Goal: Task Accomplishment & Management: Complete application form

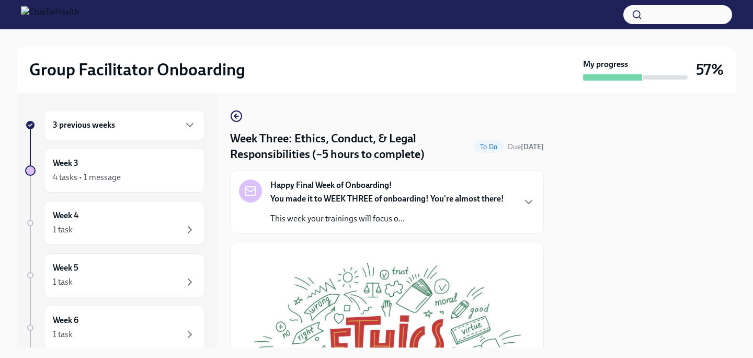
click at [374, 187] on strong "Happy Final Week of Onboarding!" at bounding box center [331, 185] width 122 height 12
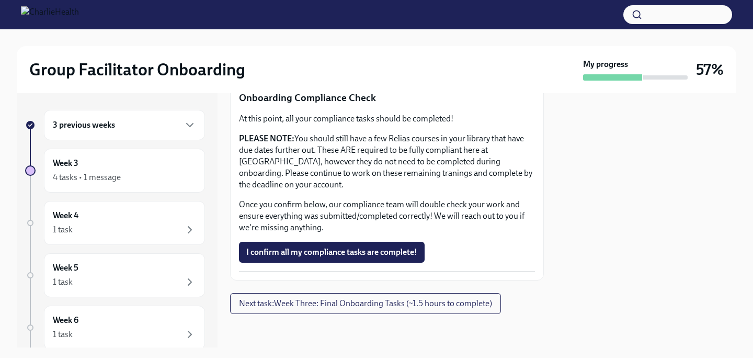
scroll to position [1020, 0]
click at [361, 253] on span "I confirm all my compliance tasks are complete!" at bounding box center [331, 252] width 171 height 10
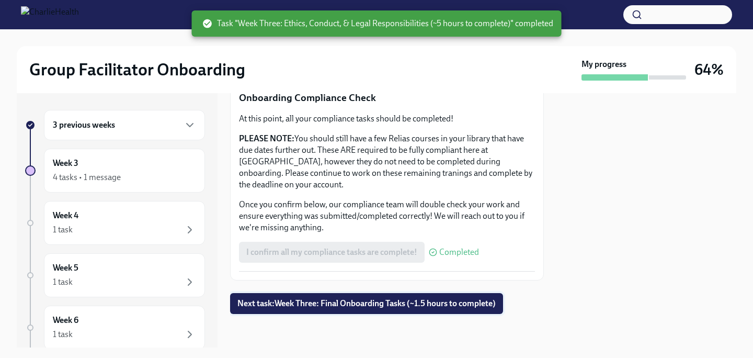
click at [358, 310] on button "Next task : Week Three: Final Onboarding Tasks (~1.5 hours to complete)" at bounding box center [366, 303] width 273 height 21
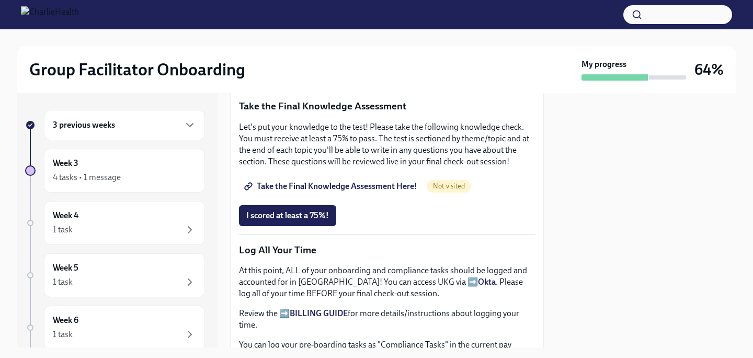
scroll to position [823, 0]
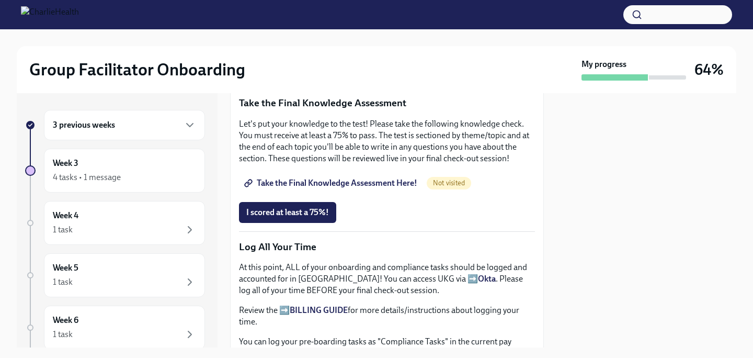
click at [290, 74] on span "Group Facilitator Study Guide" at bounding box center [304, 68] width 117 height 10
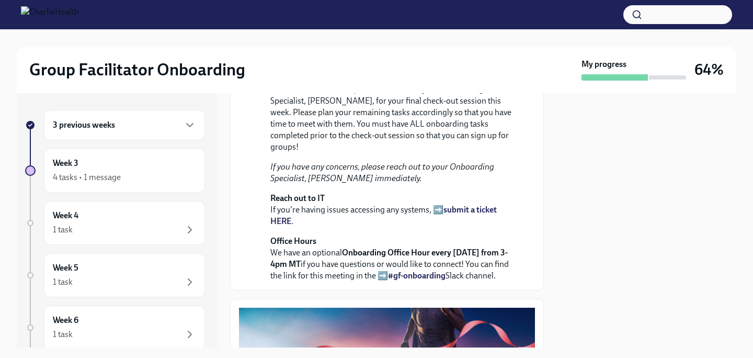
scroll to position [0, 0]
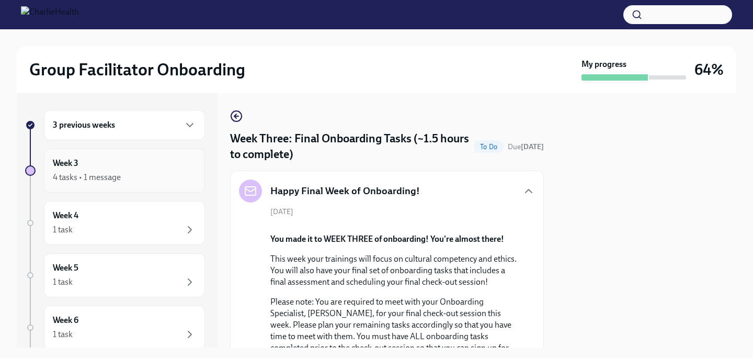
click at [149, 173] on div "4 tasks • 1 message" at bounding box center [124, 177] width 143 height 13
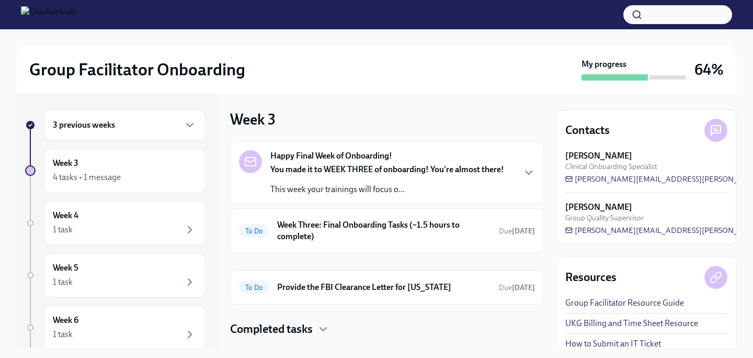
click at [320, 170] on strong "You made it to WEEK THREE of onboarding! You're almost there!" at bounding box center [387, 169] width 234 height 10
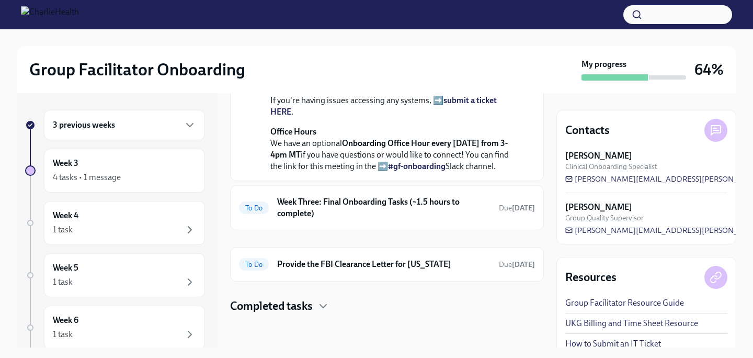
scroll to position [420, 0]
click at [360, 198] on h6 "Week Three: Final Onboarding Tasks (~1.5 hours to complete)" at bounding box center [383, 207] width 213 height 23
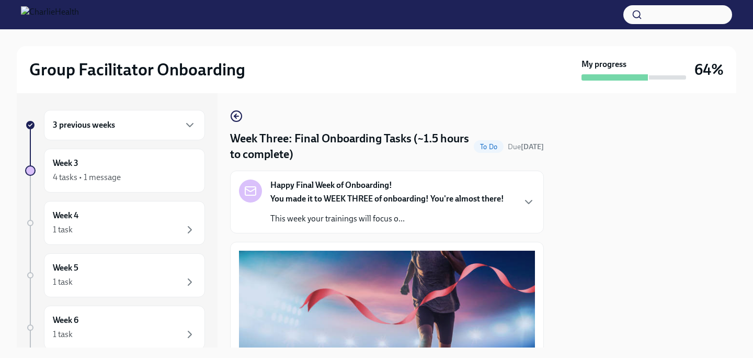
click at [372, 191] on strong "Happy Final Week of Onboarding!" at bounding box center [331, 185] width 122 height 12
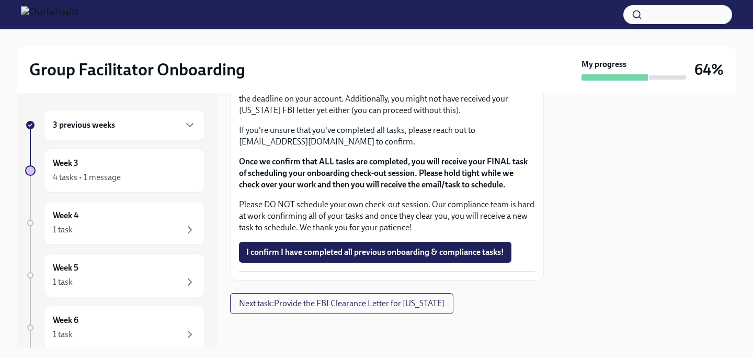
scroll to position [1356, 0]
click at [111, 138] on div "3 previous weeks" at bounding box center [124, 125] width 161 height 30
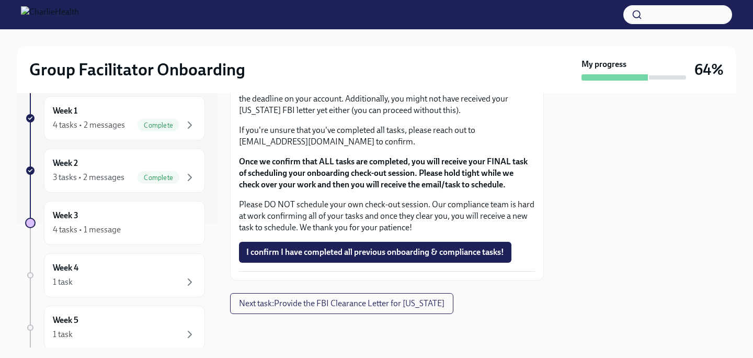
scroll to position [140, 0]
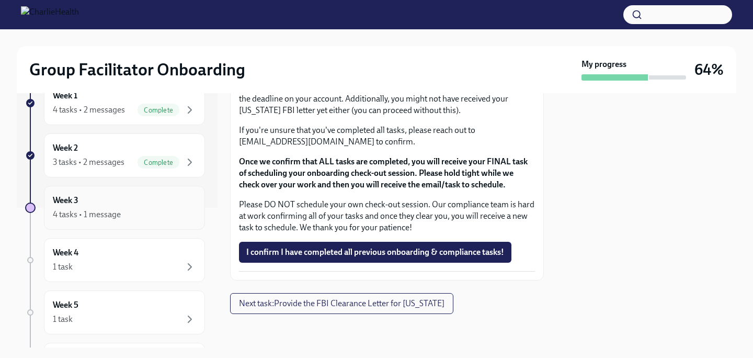
click at [124, 214] on div "4 tasks • 1 message" at bounding box center [124, 214] width 143 height 13
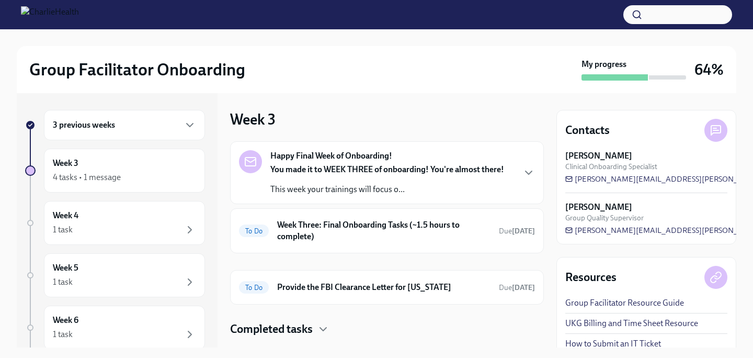
click at [339, 178] on div "You made it to WEEK THREE of onboarding! You're almost there! This week your tr…" at bounding box center [387, 179] width 234 height 31
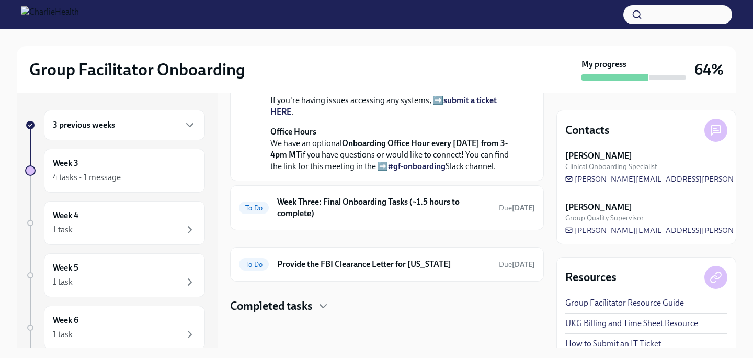
scroll to position [420, 0]
click at [331, 209] on h6 "Week Three: Final Onboarding Tasks (~1.5 hours to complete)" at bounding box center [383, 207] width 213 height 23
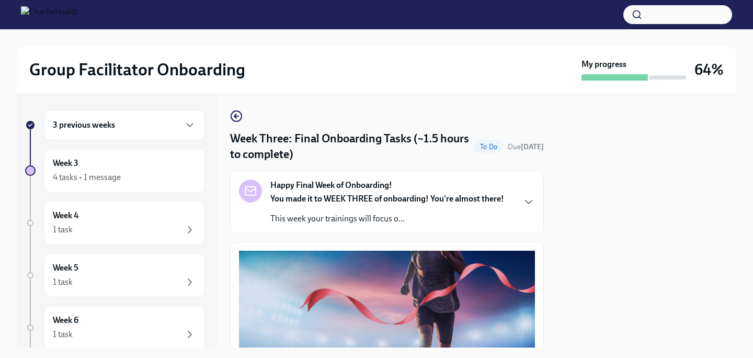
click at [338, 198] on strong "You made it to WEEK THREE of onboarding! You're almost there!" at bounding box center [387, 198] width 234 height 10
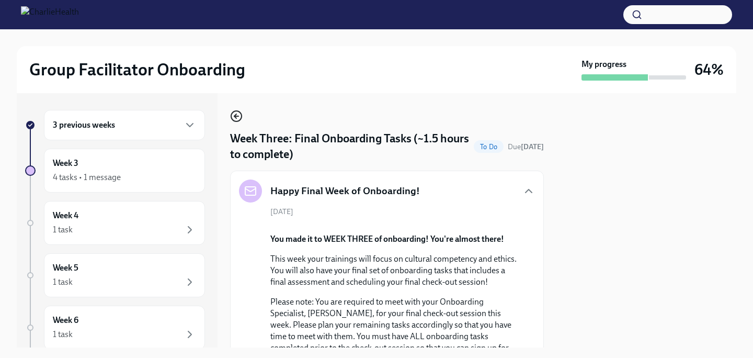
click at [235, 115] on icon "button" at bounding box center [235, 116] width 2 height 4
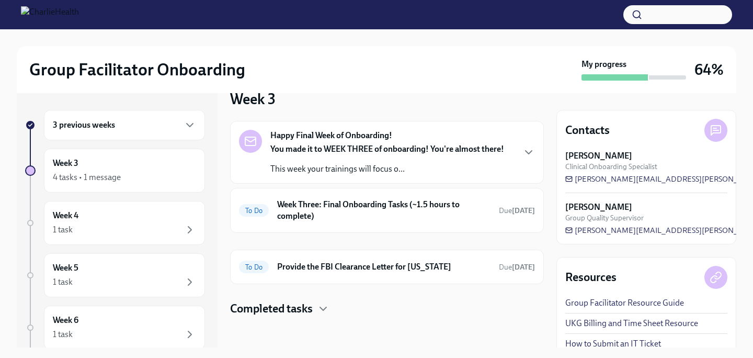
scroll to position [23, 0]
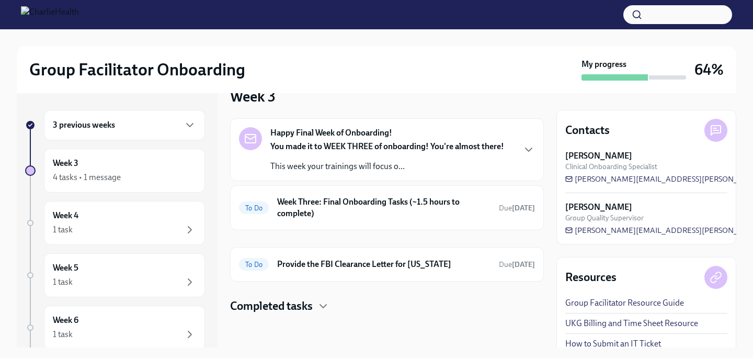
click at [307, 304] on h4 "Completed tasks" at bounding box center [271, 306] width 83 height 16
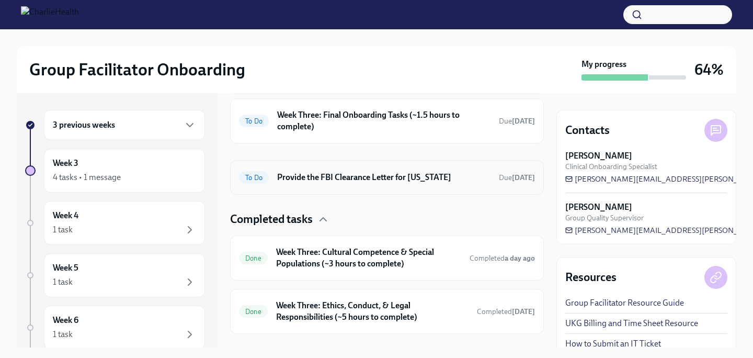
scroll to position [109, 0]
click at [383, 259] on h6 "Week Three: Cultural Competence & Special Populations (~3 hours to complete)" at bounding box center [368, 258] width 185 height 23
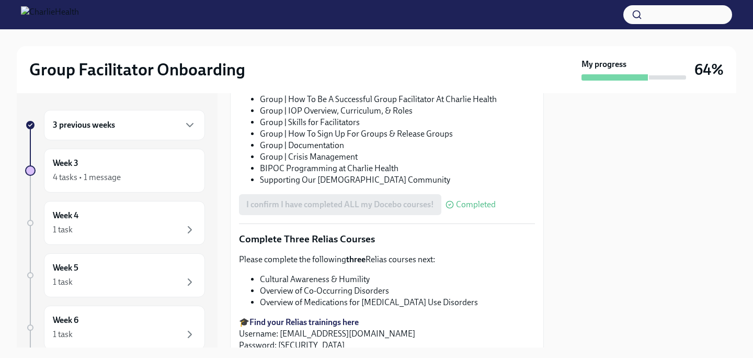
scroll to position [817, 0]
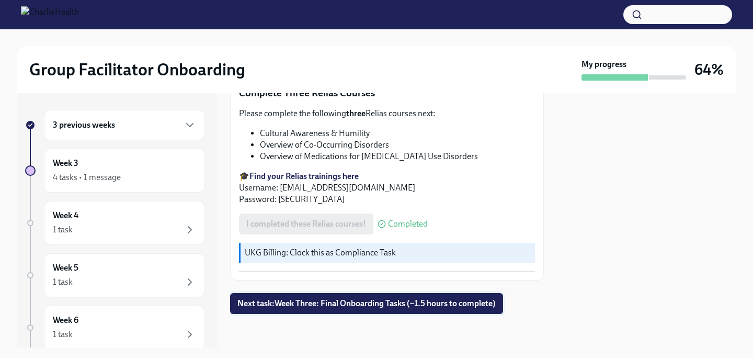
click at [350, 298] on span "Next task : Week Three: Final Onboarding Tasks (~1.5 hours to complete)" at bounding box center [366, 303] width 258 height 10
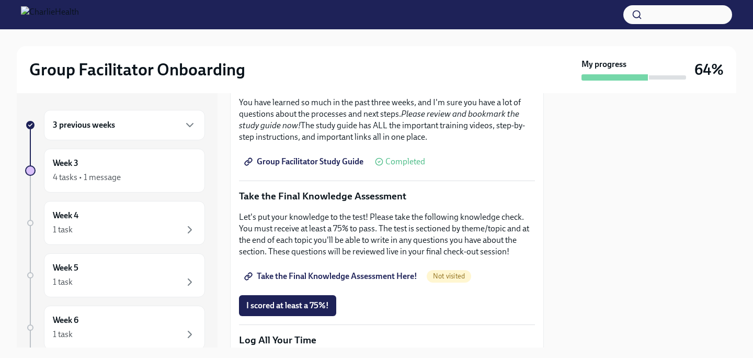
scroll to position [515, 0]
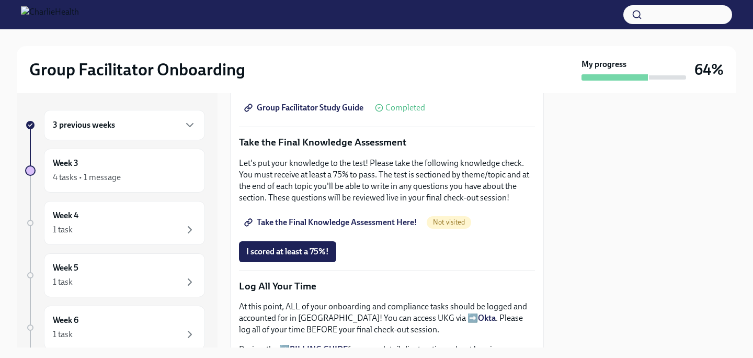
click at [292, 225] on span "Take the Final Knowledge Assessment Here!" at bounding box center [331, 222] width 171 height 10
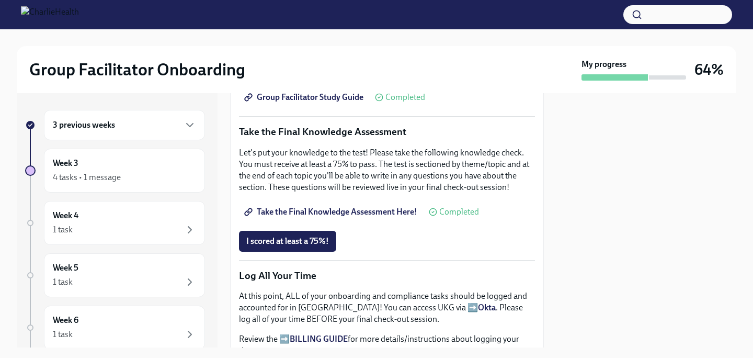
scroll to position [527, 0]
